Goal: Task Accomplishment & Management: Complete application form

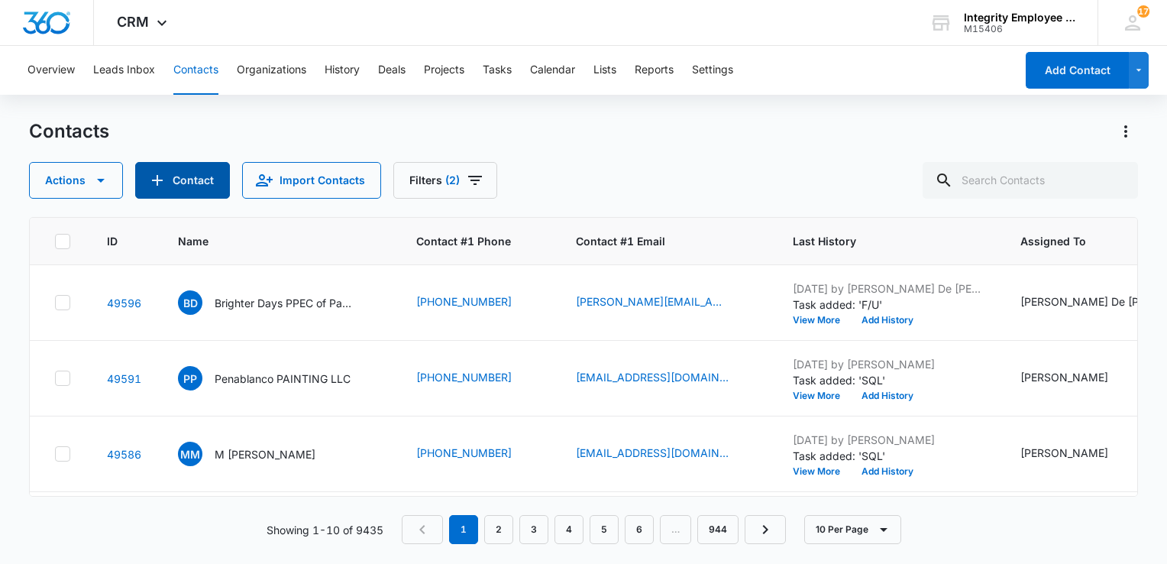
click at [186, 183] on button "Contact" at bounding box center [182, 180] width 95 height 37
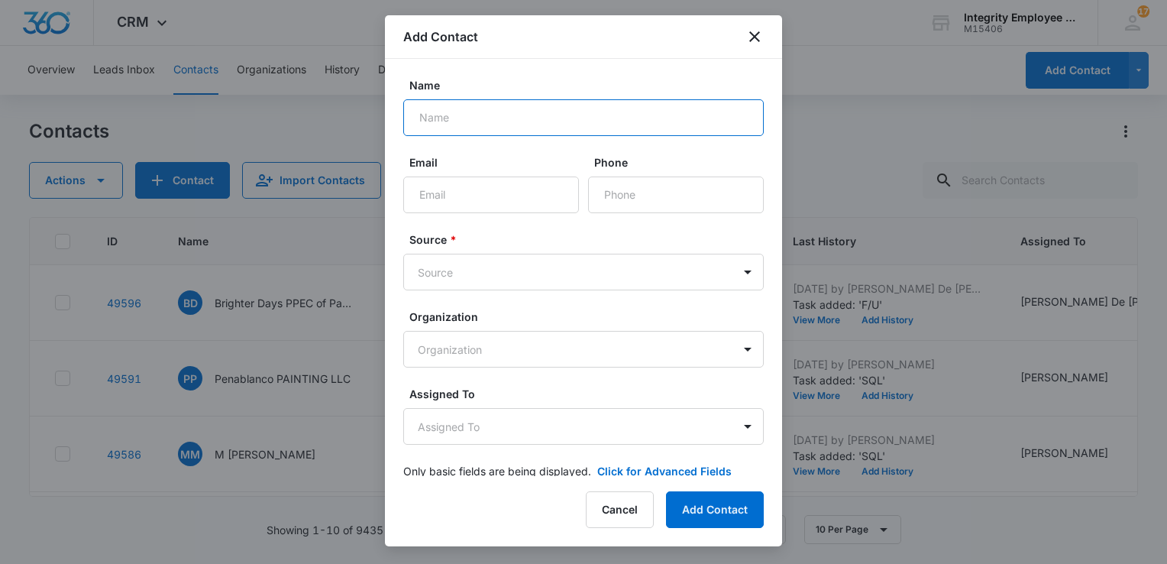
click at [449, 120] on input "Name" at bounding box center [583, 117] width 360 height 37
paste input "PRO MAINTENANCE INC"
type input "PRO MAINTENANCE INC"
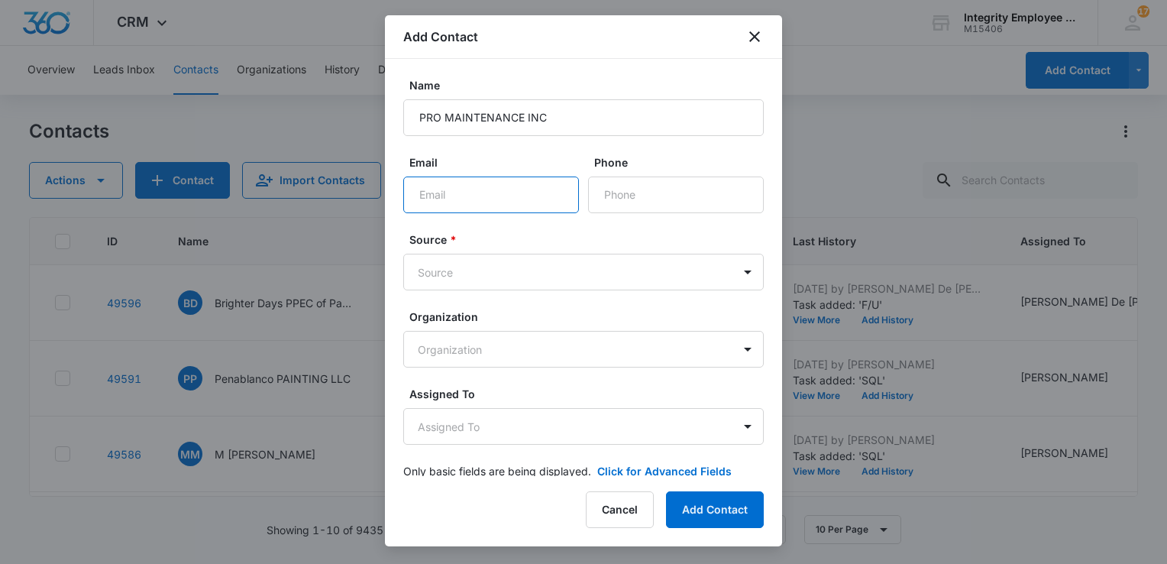
click at [466, 198] on input "Email" at bounding box center [491, 194] width 176 height 37
click at [677, 204] on input "Phone" at bounding box center [676, 194] width 176 height 37
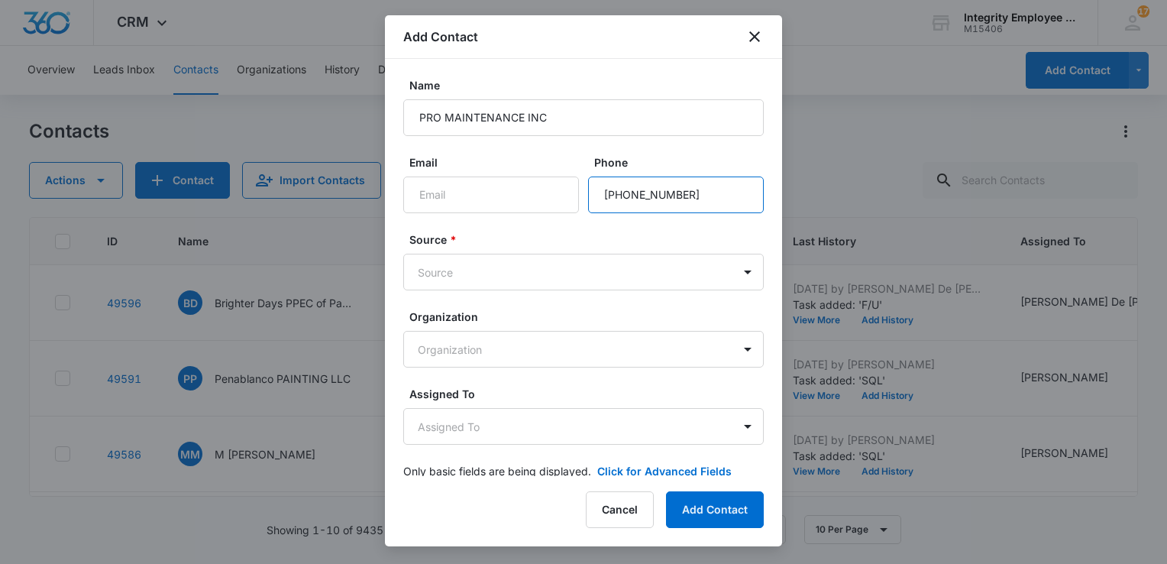
type input "[PHONE_NUMBER]"
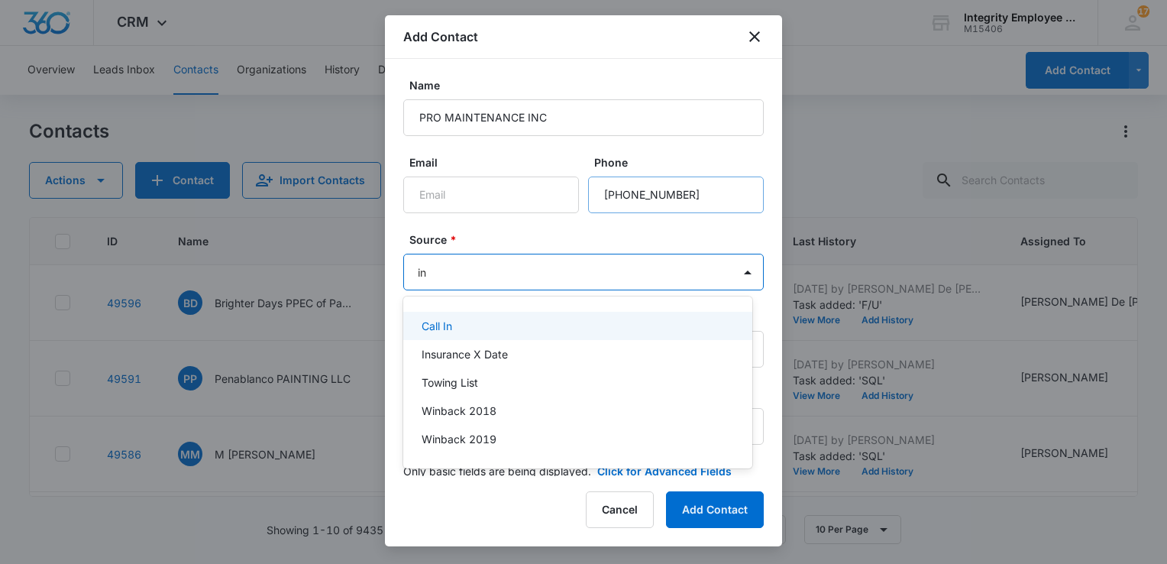
type input "ins"
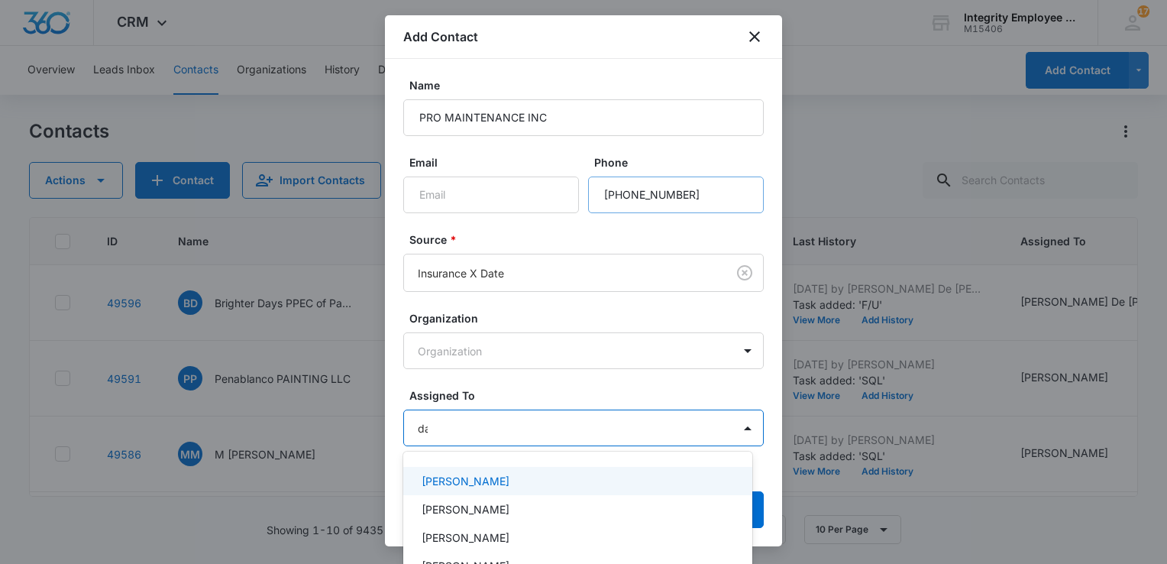
type input "dan"
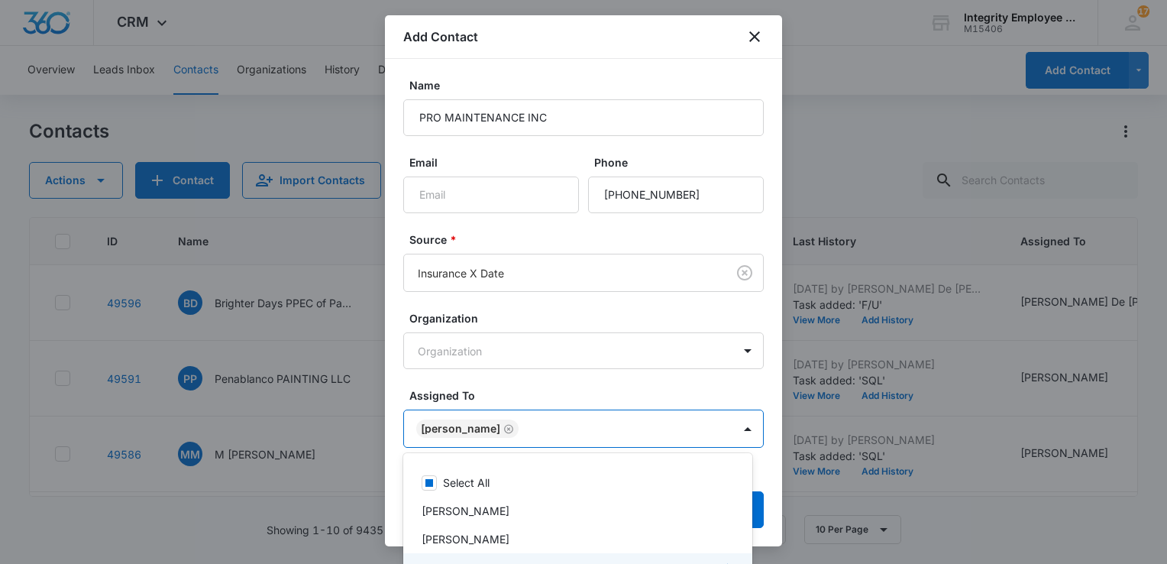
click at [622, 400] on div at bounding box center [583, 282] width 1167 height 564
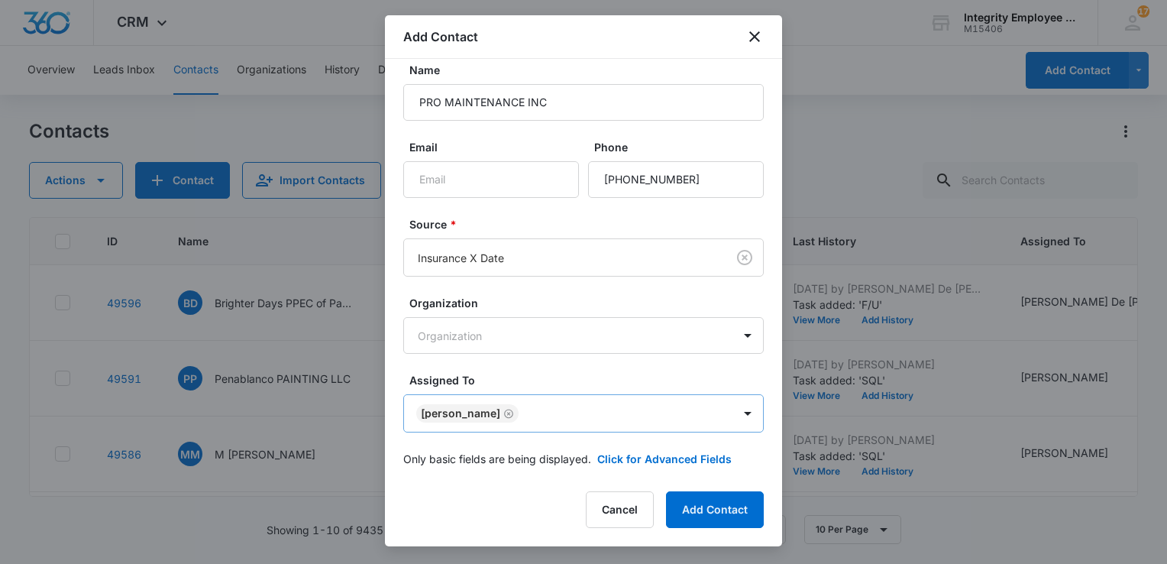
scroll to position [24, 0]
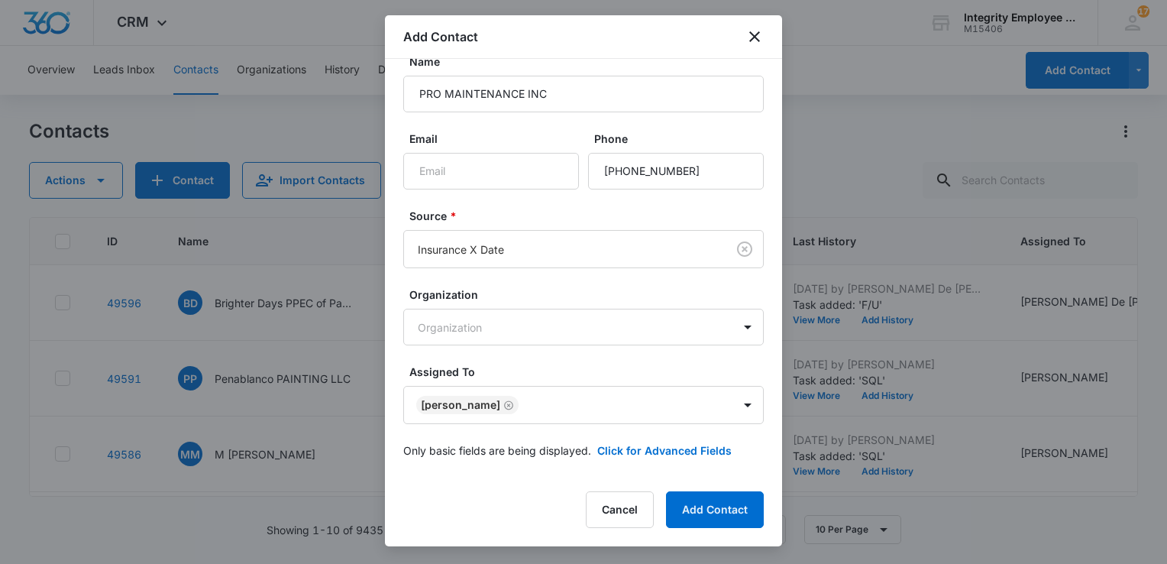
click at [644, 461] on form "Name PRO MAINTENANCE INC Email Phone Source * Insurance X Date Organization Org…" at bounding box center [583, 264] width 360 height 423
click at [646, 450] on button "Click for Advanced Fields" at bounding box center [664, 450] width 134 height 16
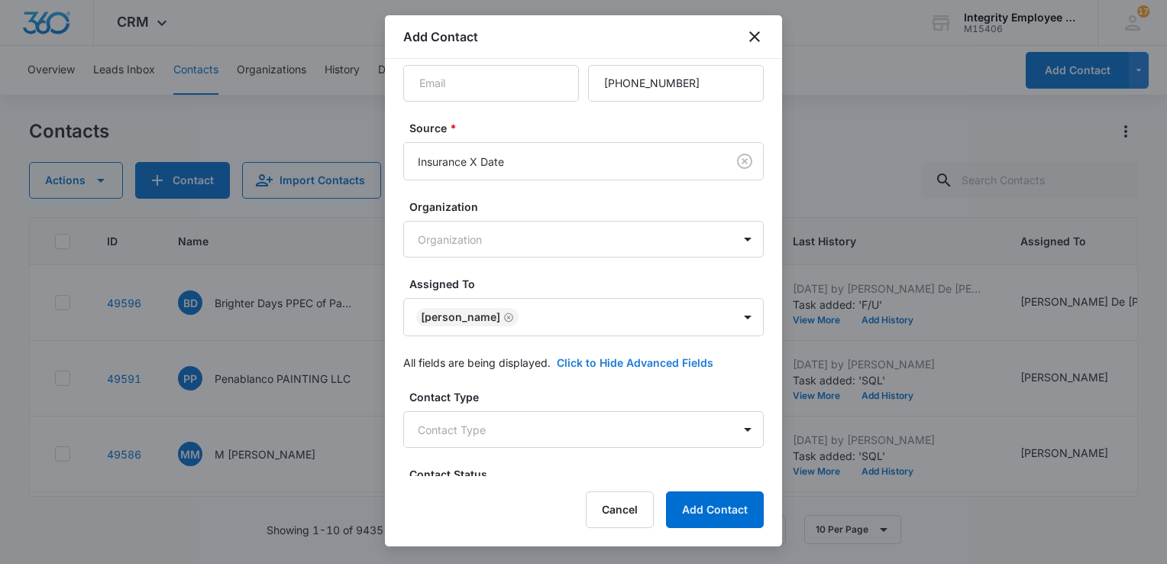
scroll to position [253, 0]
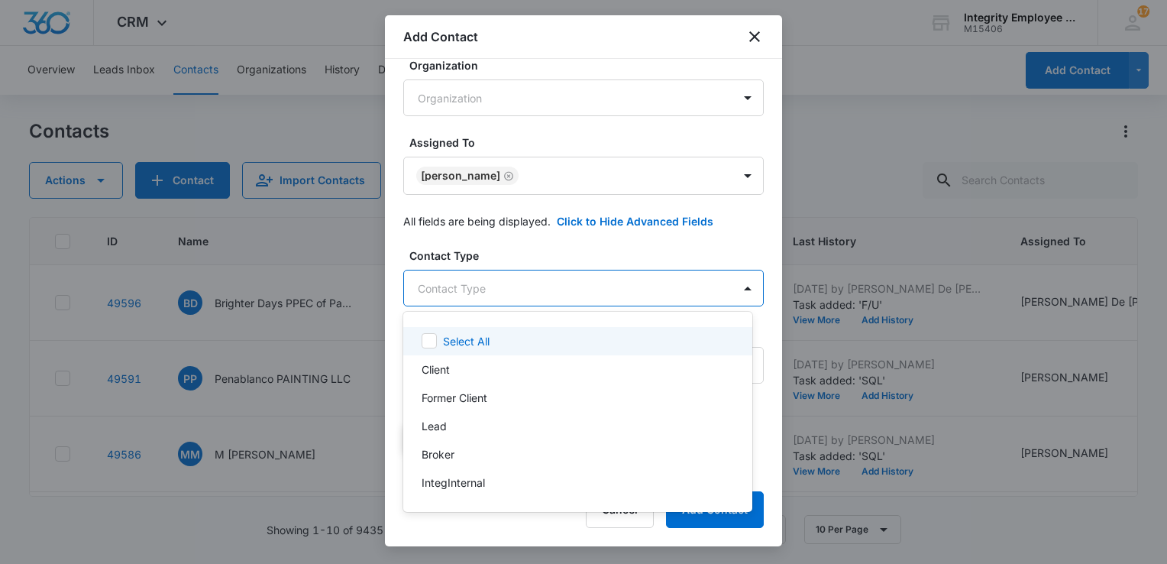
click at [556, 295] on body "CRM Apps Reputation Websites Forms CRM Email Social Shop Payments POS Content A…" at bounding box center [583, 282] width 1167 height 564
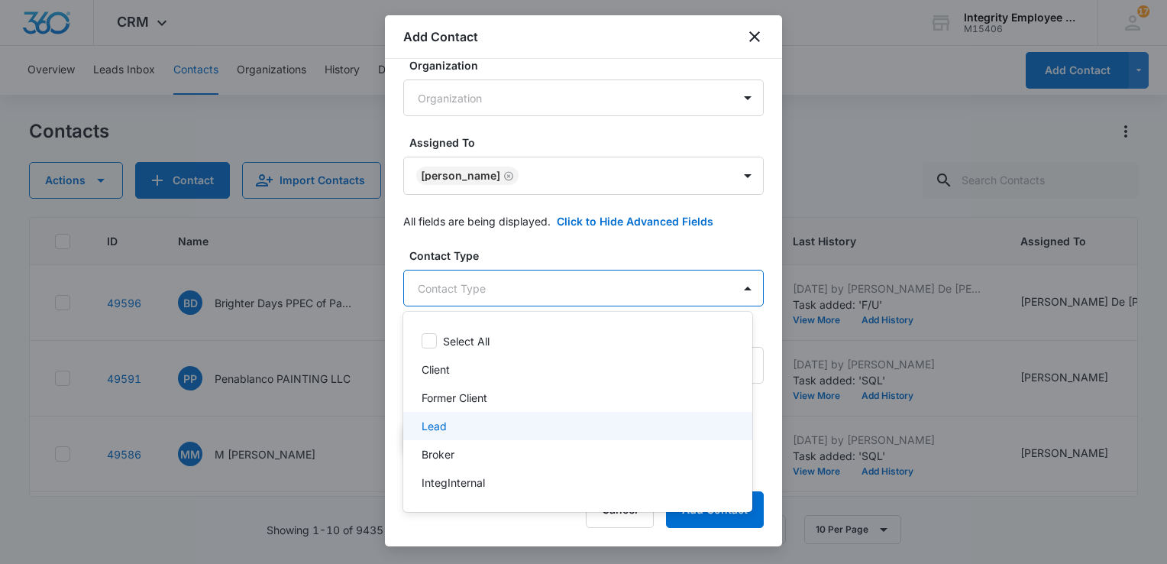
click at [441, 432] on p "Lead" at bounding box center [434, 426] width 25 height 16
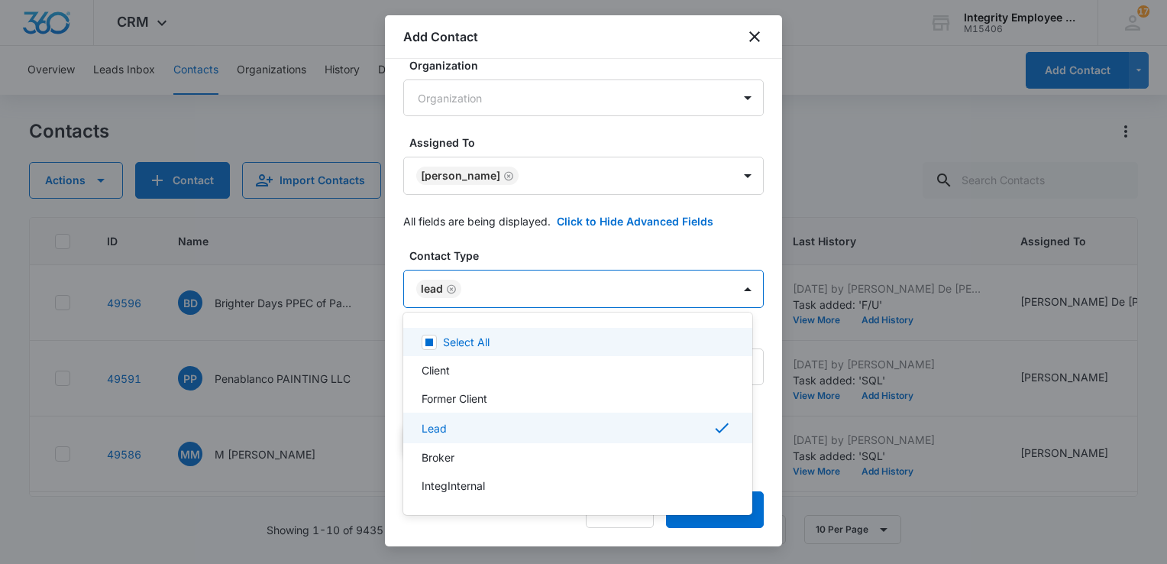
click at [546, 251] on div at bounding box center [583, 282] width 1167 height 564
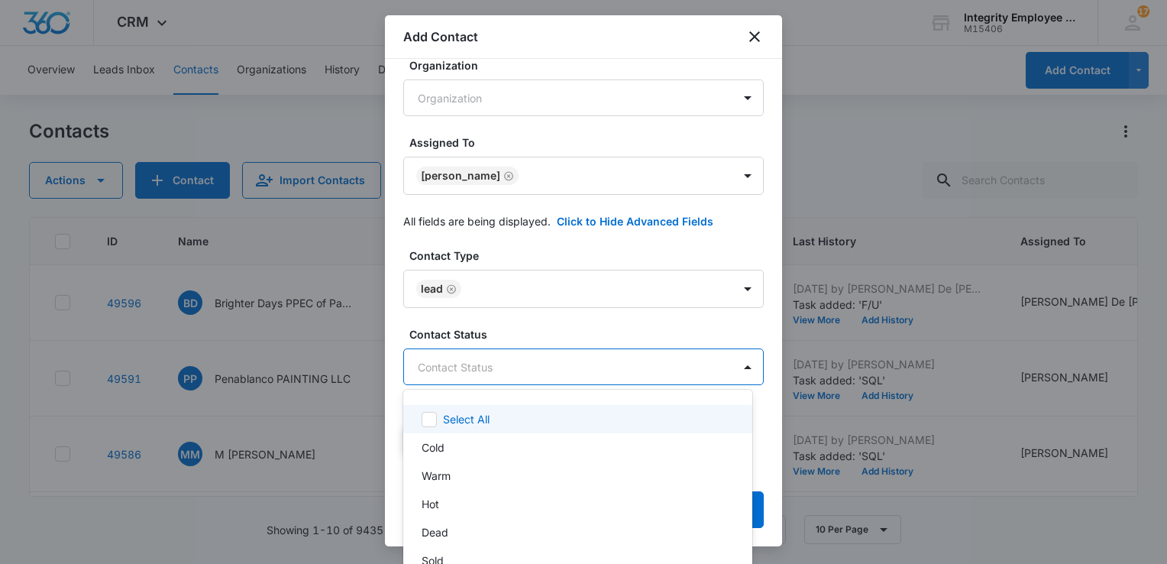
click at [516, 367] on body "CRM Apps Reputation Websites Forms CRM Email Social Shop Payments POS Content A…" at bounding box center [583, 282] width 1167 height 564
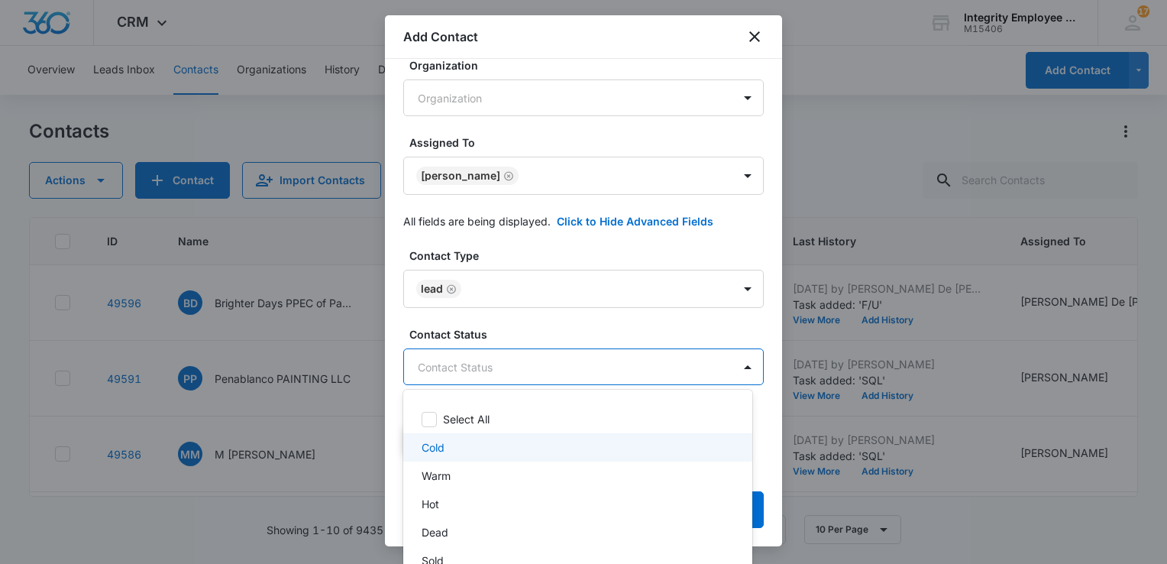
click at [455, 457] on div "Cold" at bounding box center [577, 447] width 349 height 28
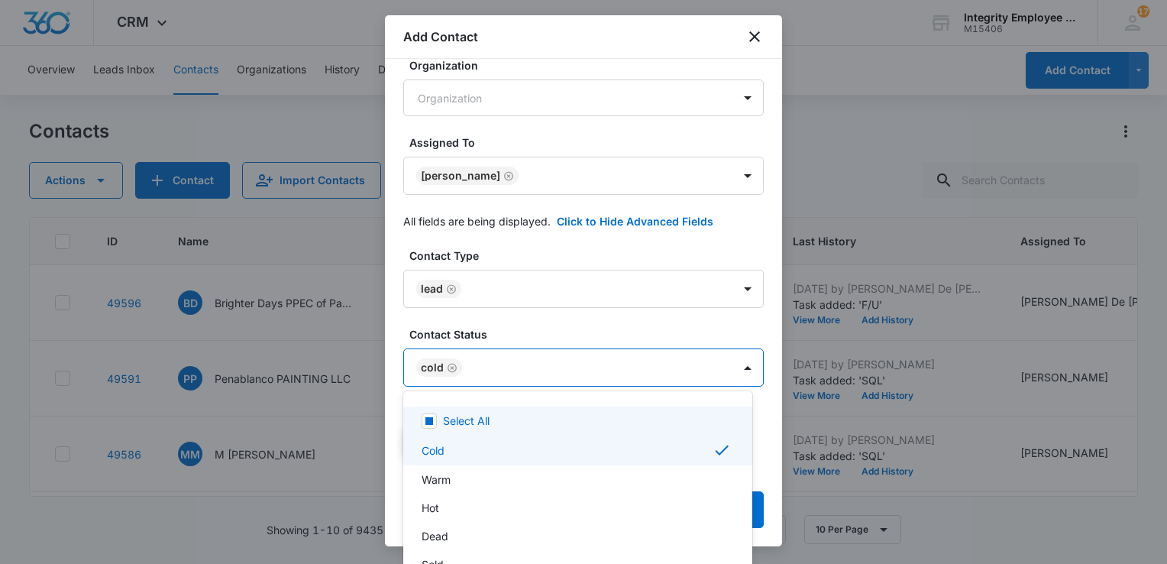
click at [522, 334] on div at bounding box center [583, 282] width 1167 height 564
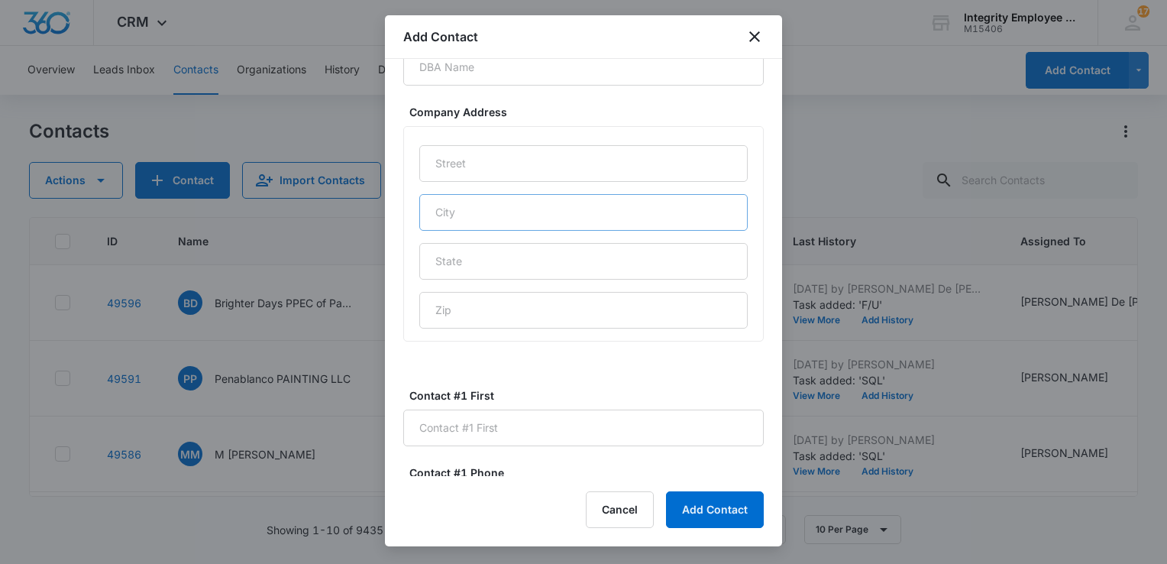
scroll to position [864, 0]
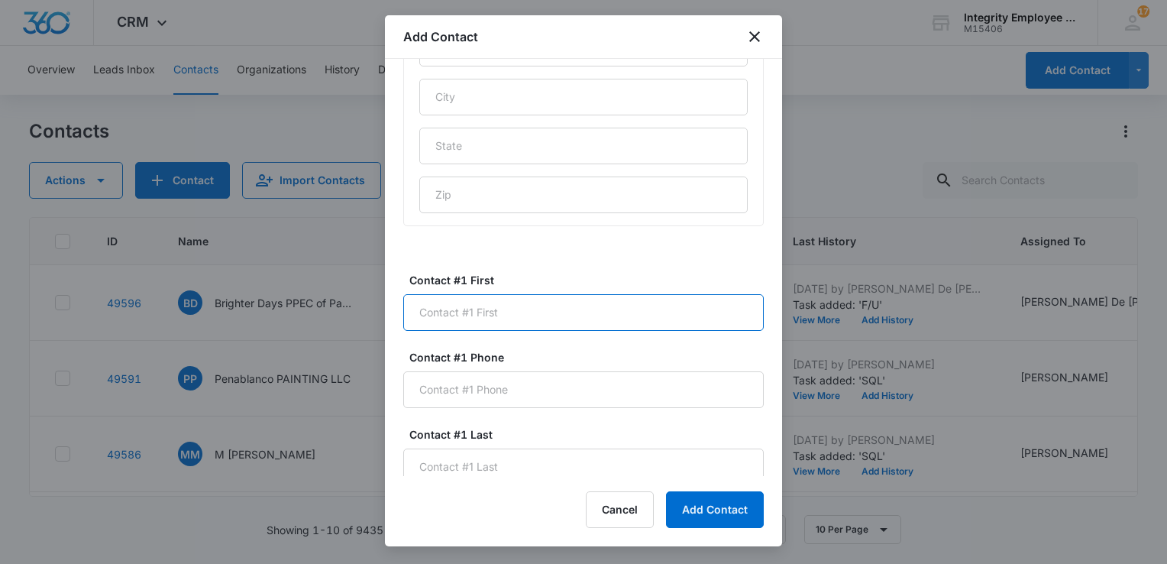
click at [557, 317] on input "Contact #1 First" at bounding box center [583, 312] width 360 height 37
type input "[PERSON_NAME]"
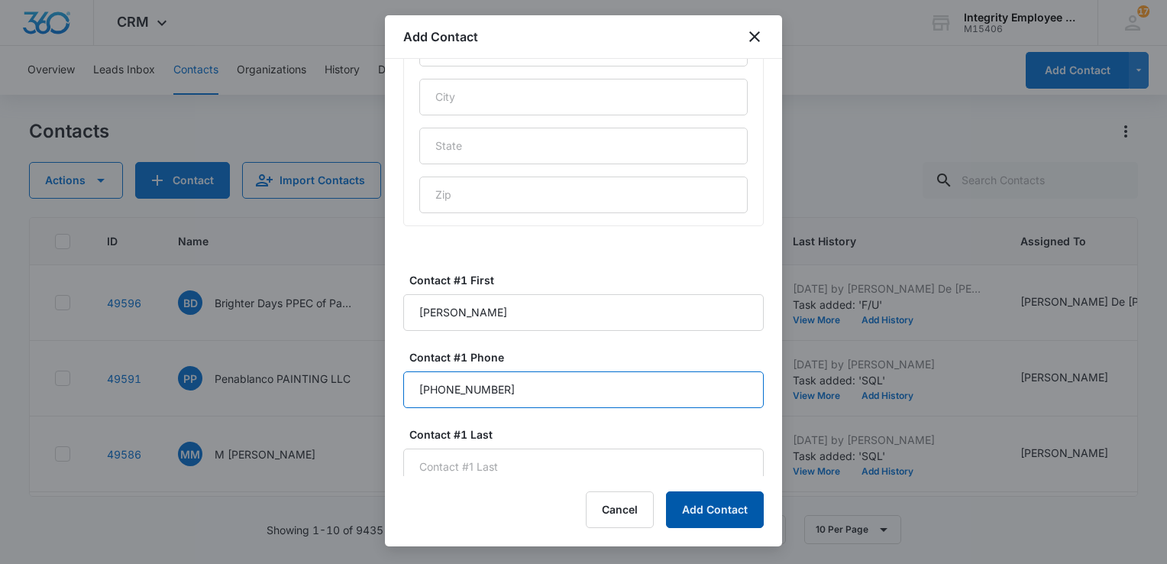
type input "[PHONE_NUMBER]"
click at [706, 513] on button "Add Contact" at bounding box center [715, 509] width 98 height 37
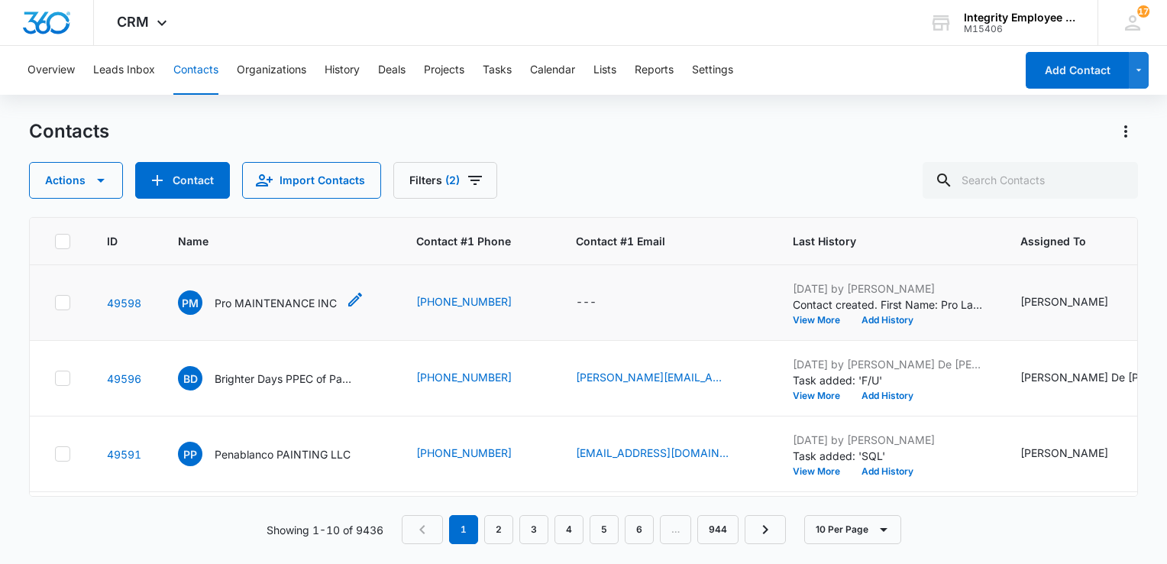
click at [271, 301] on p "Pro MAINTENANCE INC" at bounding box center [276, 303] width 122 height 16
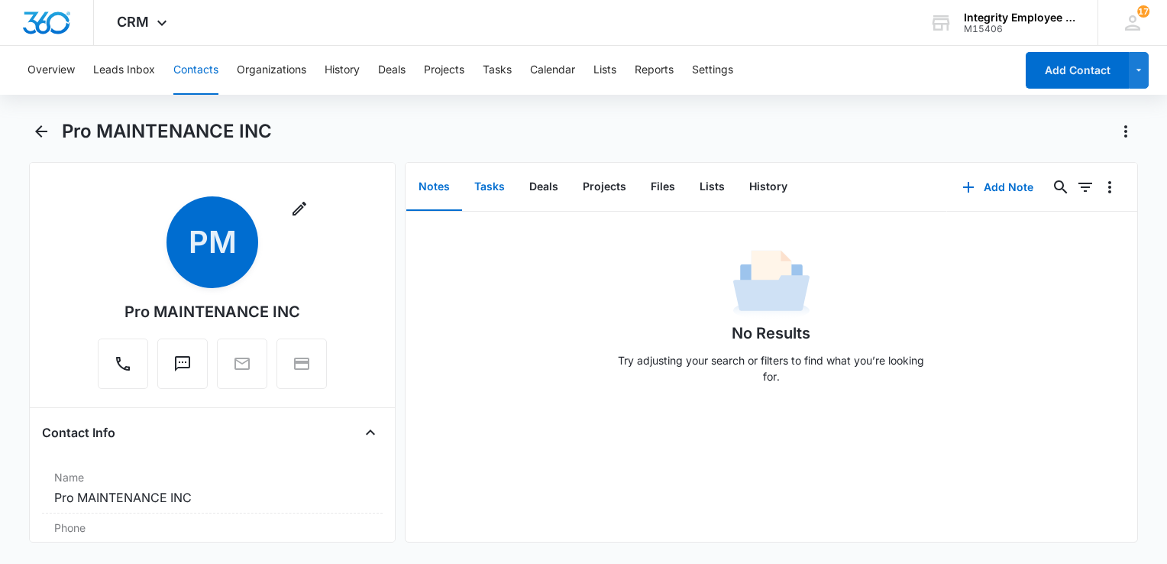
click at [495, 189] on button "Tasks" at bounding box center [489, 186] width 55 height 47
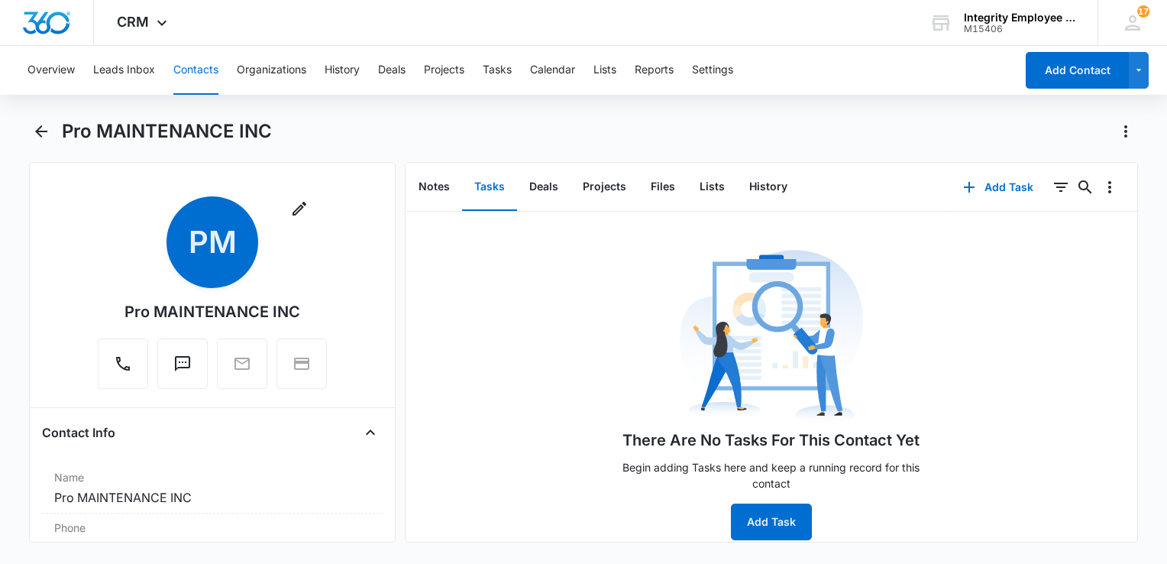
scroll to position [9, 0]
click at [758, 504] on button "Add Task" at bounding box center [771, 521] width 81 height 37
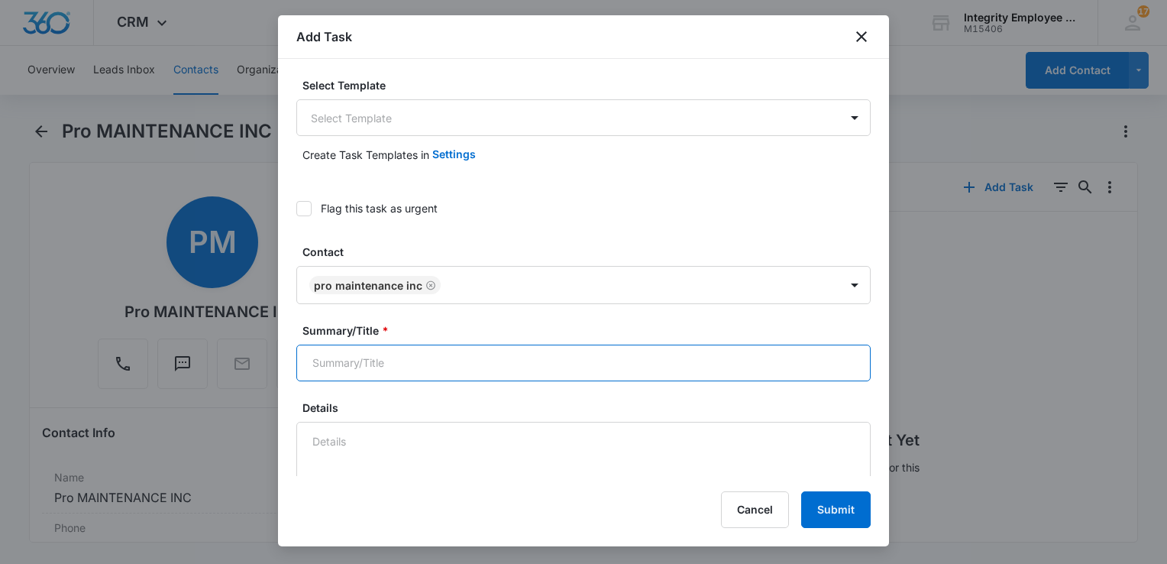
click at [390, 367] on input "Summary/Title *" at bounding box center [583, 362] width 574 height 37
type input "SQL"
type textarea "7"
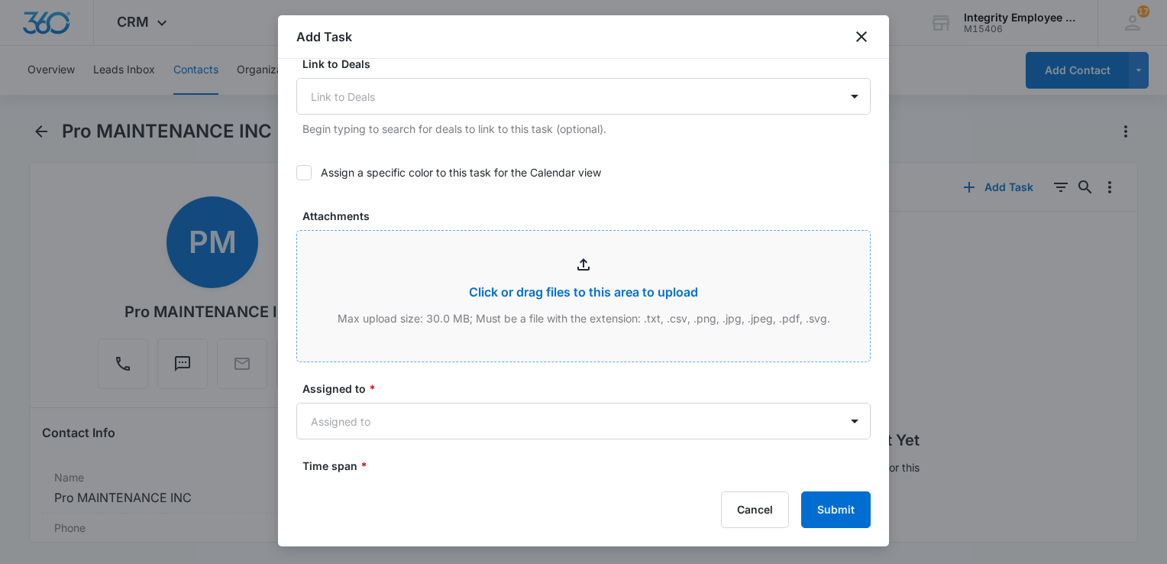
scroll to position [706, 0]
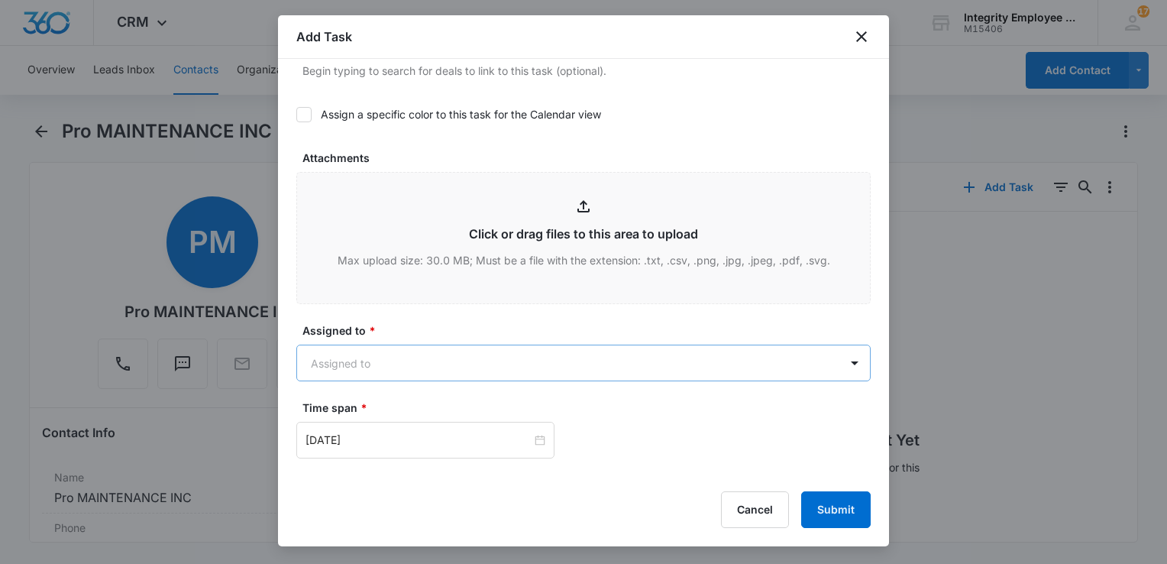
type textarea "10/9- [PERSON_NAME] said that he's trimming down the company, trying to get it …"
click at [493, 372] on body "CRM Apps Reputation Websites Forms CRM Email Social Shop Payments POS Content A…" at bounding box center [583, 282] width 1167 height 564
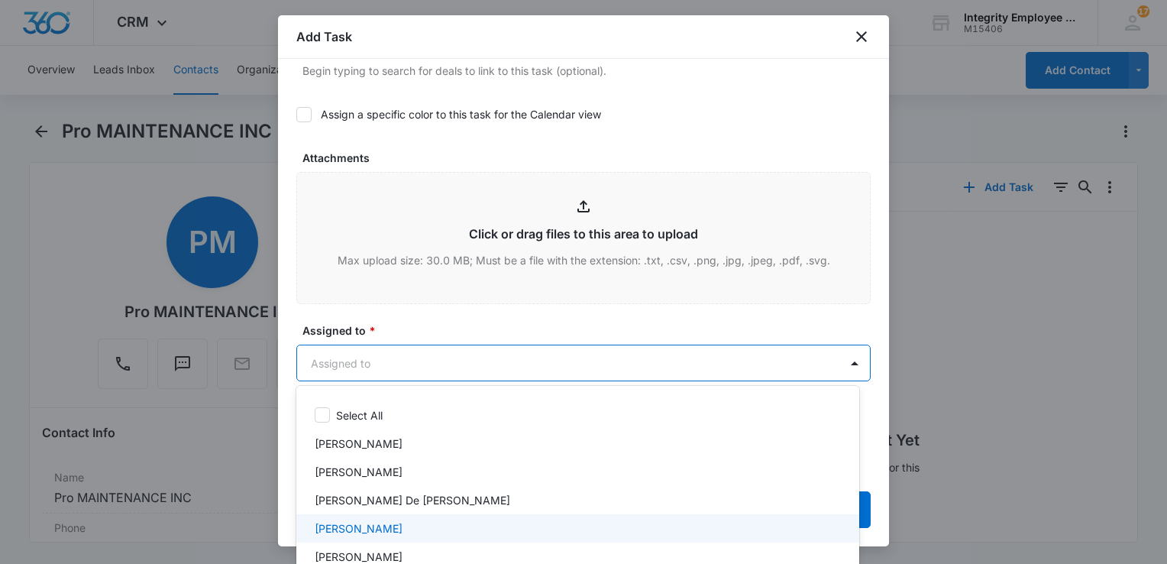
click at [366, 524] on p "[PERSON_NAME]" at bounding box center [359, 528] width 88 height 16
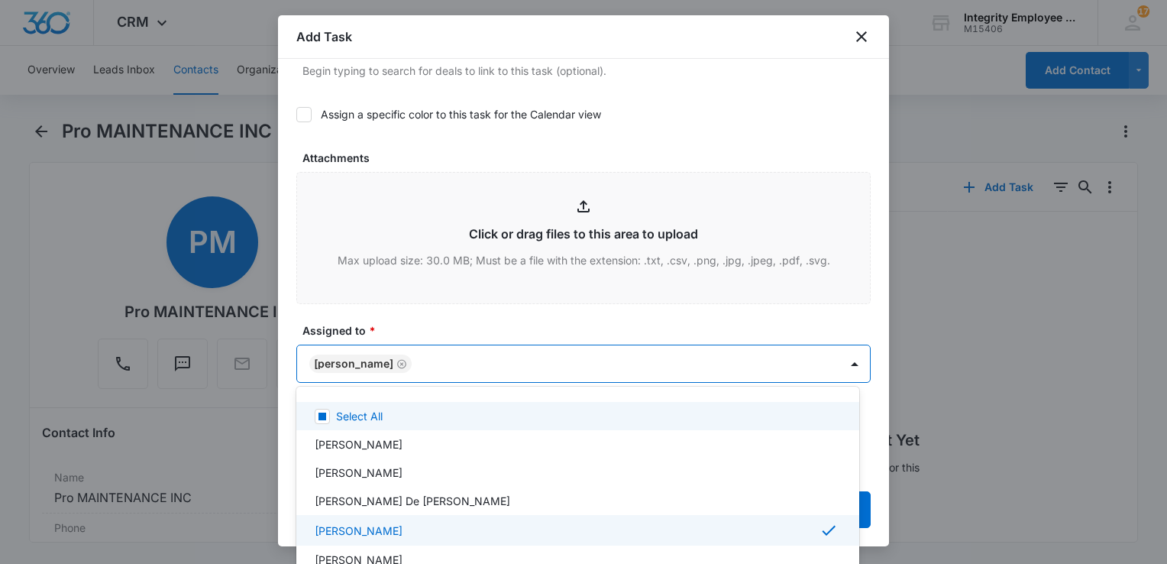
click at [471, 321] on div at bounding box center [583, 282] width 1167 height 564
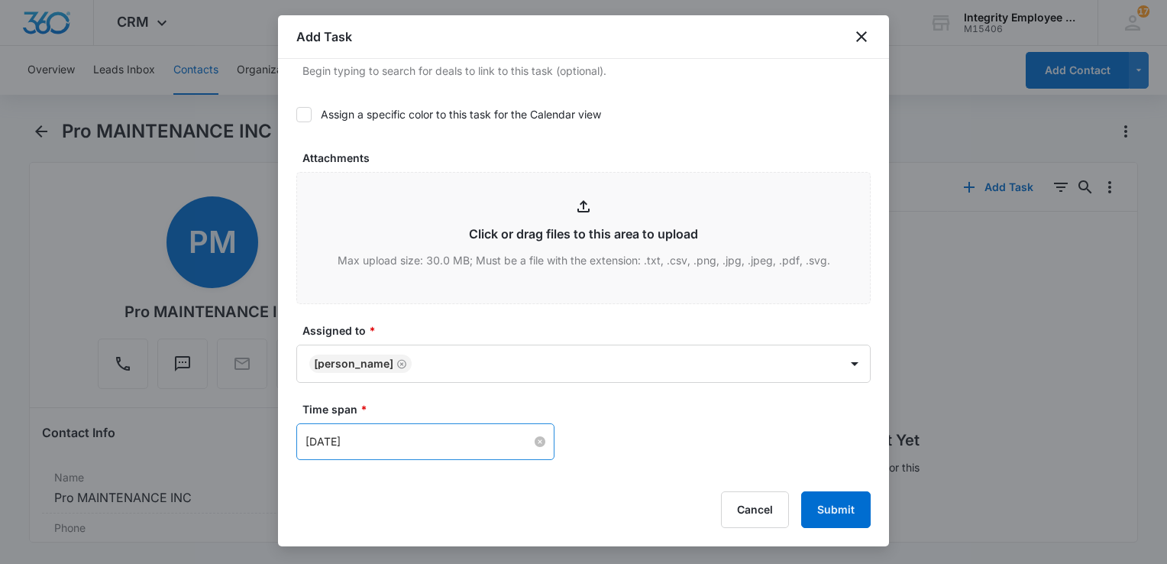
click at [431, 447] on input "[DATE]" at bounding box center [418, 441] width 226 height 17
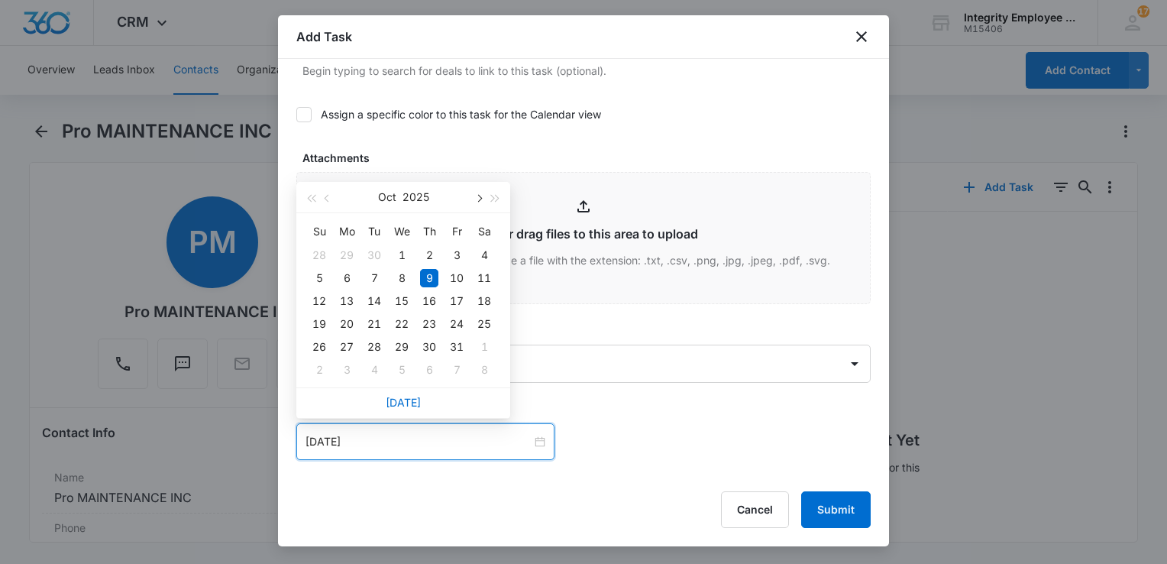
click at [480, 200] on button "button" at bounding box center [478, 197] width 17 height 31
click at [325, 199] on button "button" at bounding box center [327, 197] width 17 height 31
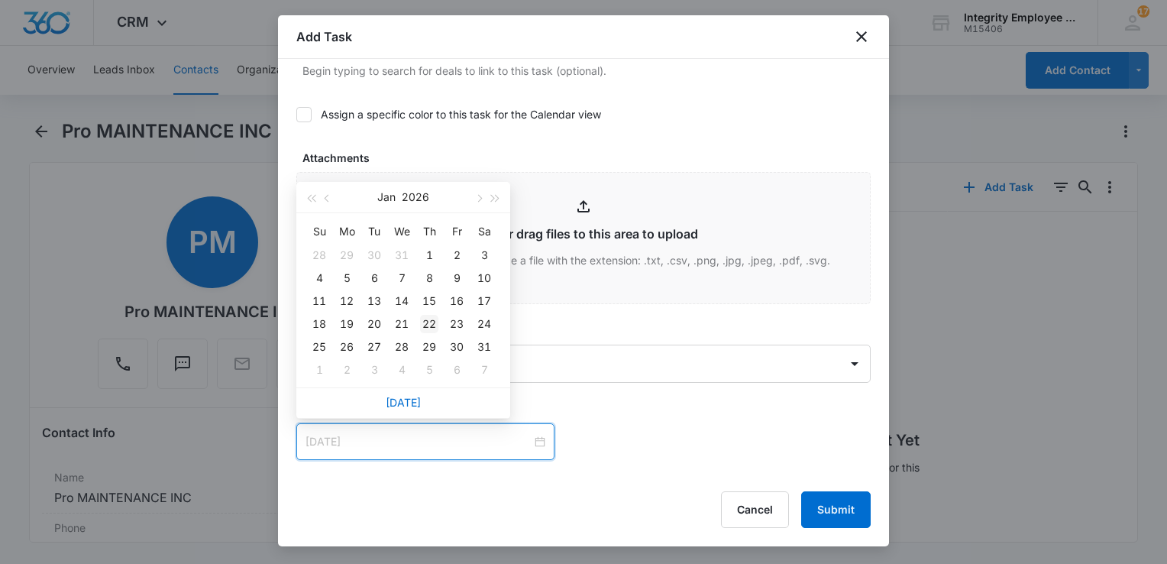
type input "[DATE]"
click at [428, 323] on div "22" at bounding box center [429, 324] width 18 height 18
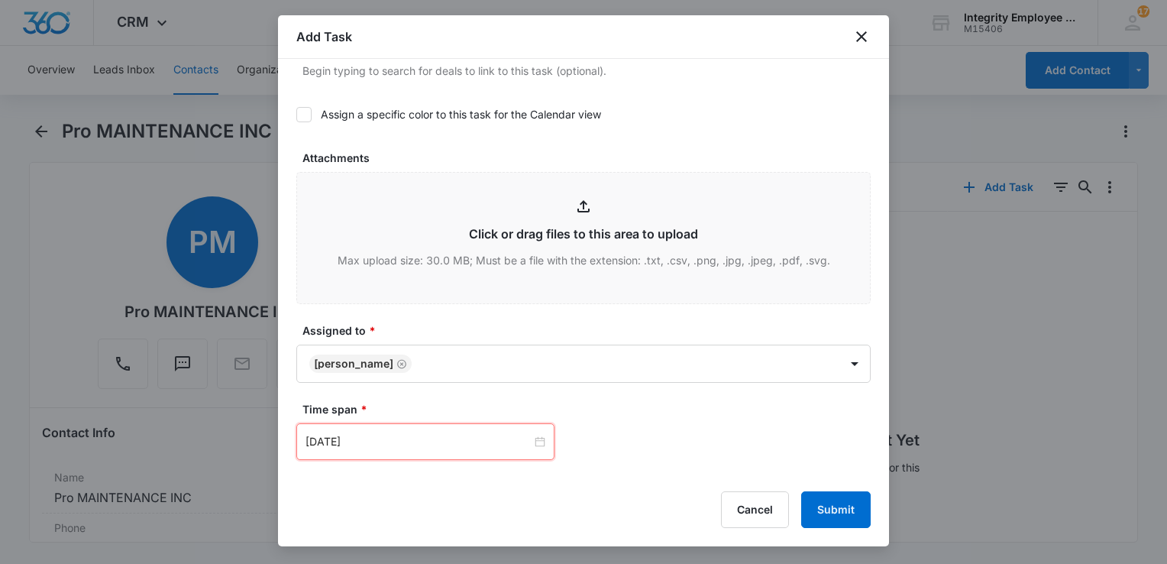
scroll to position [858, 0]
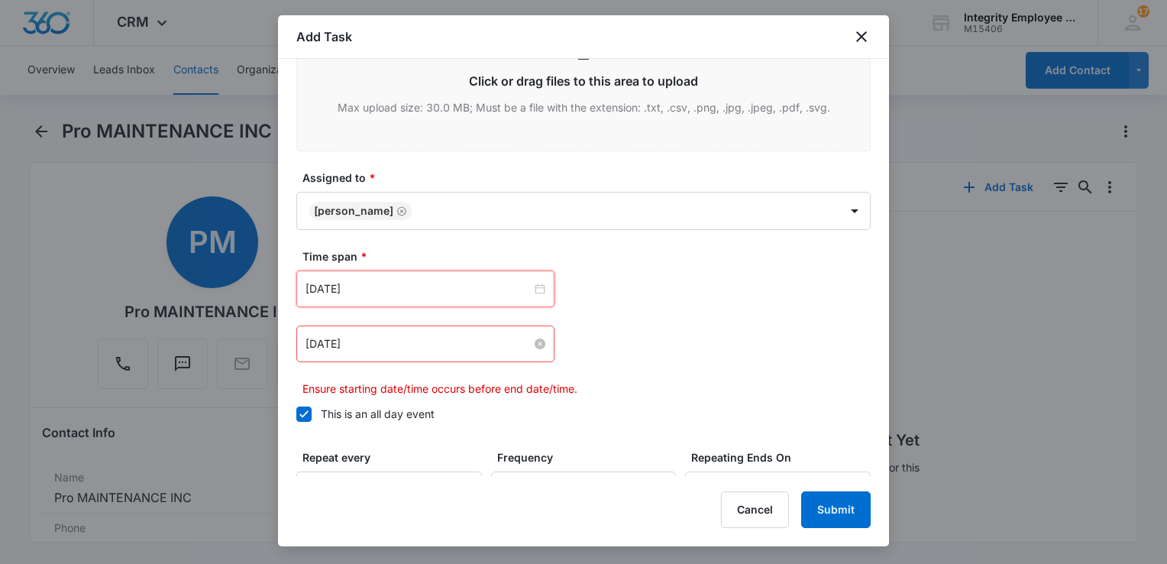
click at [380, 338] on input "[DATE]" at bounding box center [418, 343] width 226 height 17
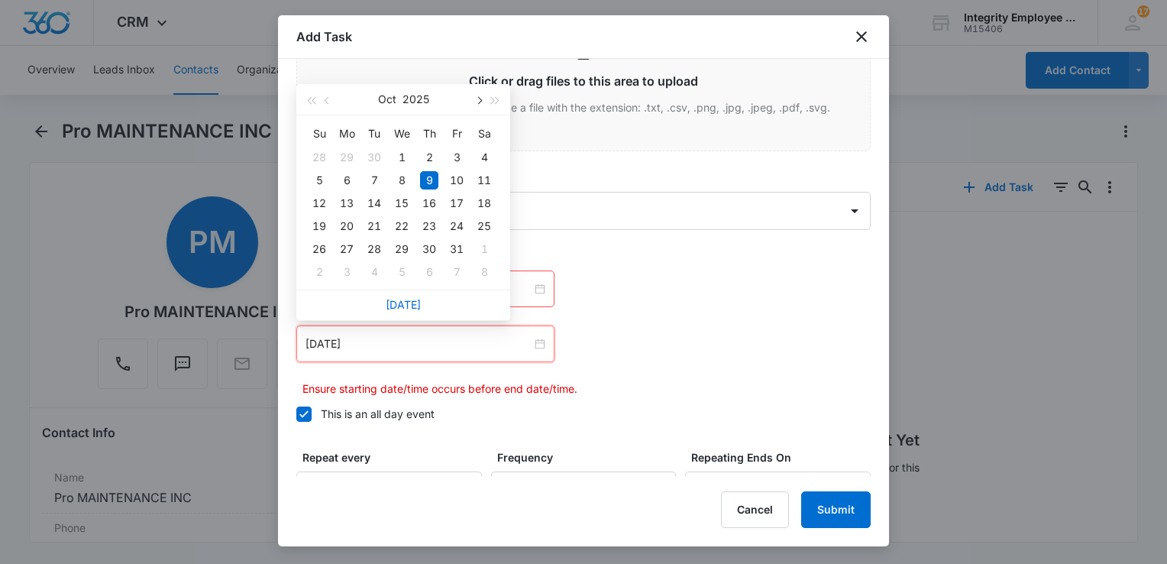
click at [478, 101] on span "button" at bounding box center [478, 101] width 8 height 8
type input "[DATE]"
click at [432, 223] on div "22" at bounding box center [429, 226] width 18 height 18
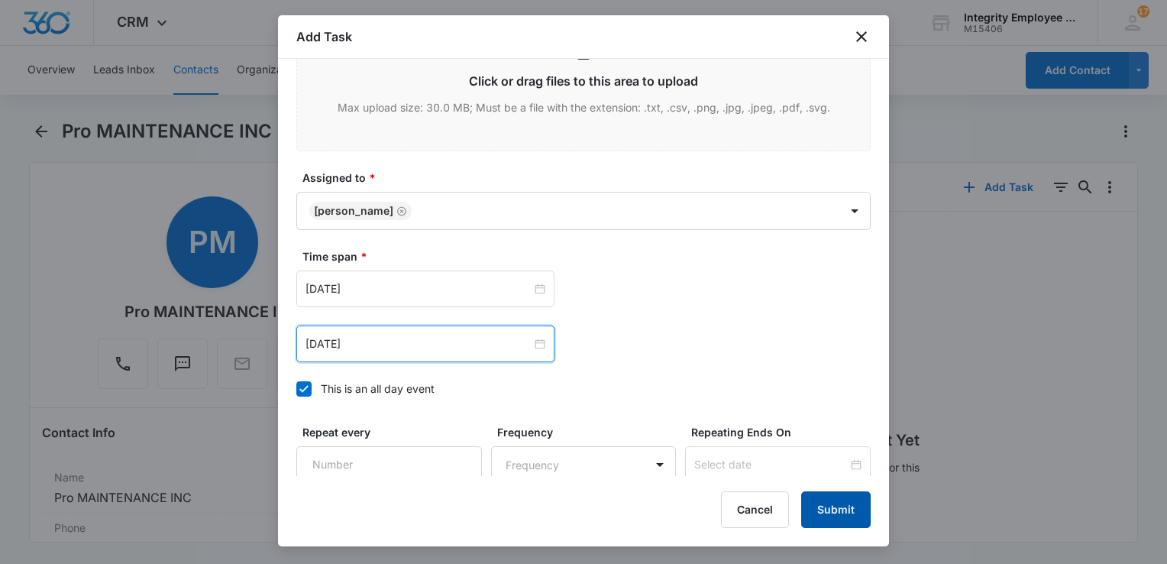
click at [833, 515] on button "Submit" at bounding box center [835, 509] width 69 height 37
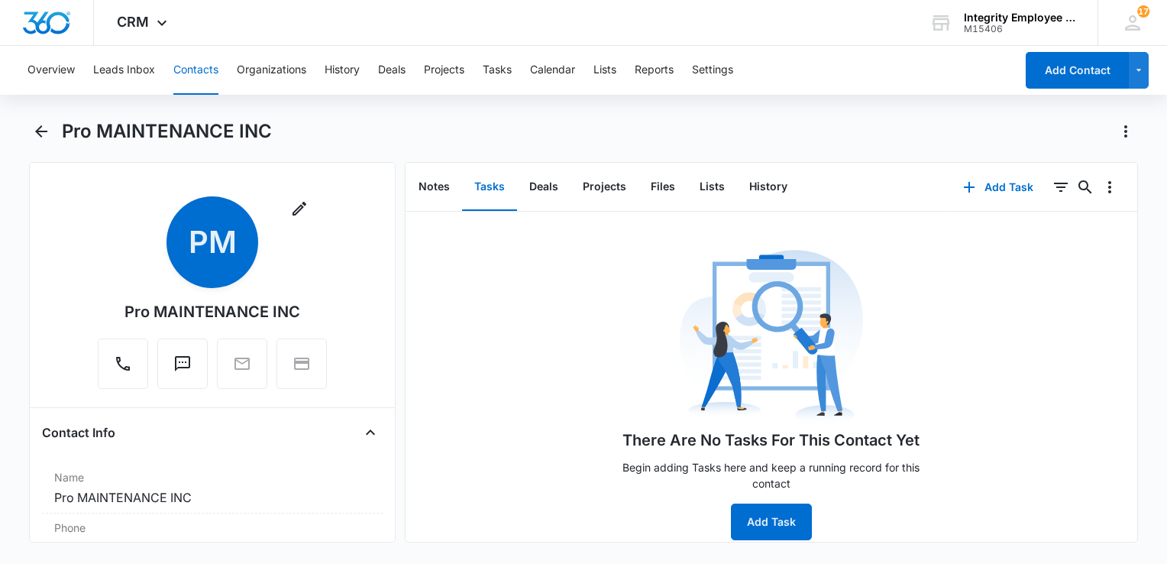
scroll to position [0, 0]
